Goal: Check status

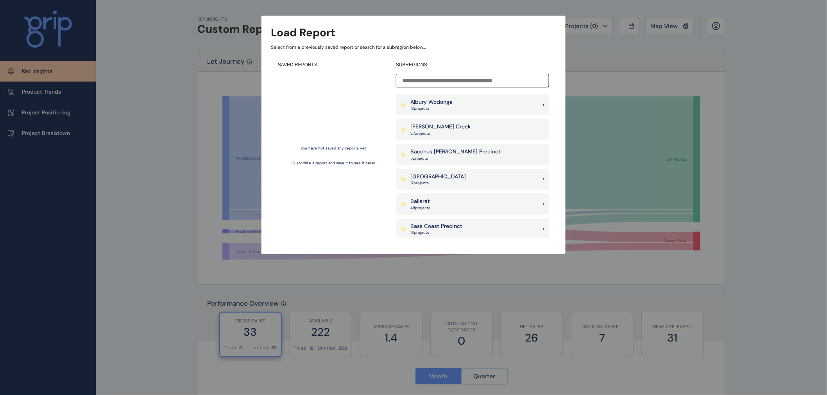
drag, startPoint x: 471, startPoint y: 154, endPoint x: 799, endPoint y: 159, distance: 328.2
click at [471, 154] on p "Bacchus [PERSON_NAME] Precinct" at bounding box center [455, 152] width 90 height 8
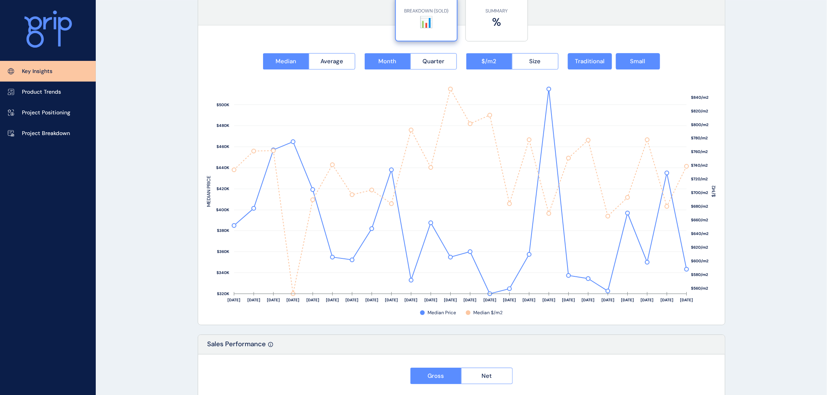
scroll to position [1250, 0]
